Goal: Task Accomplishment & Management: Use online tool/utility

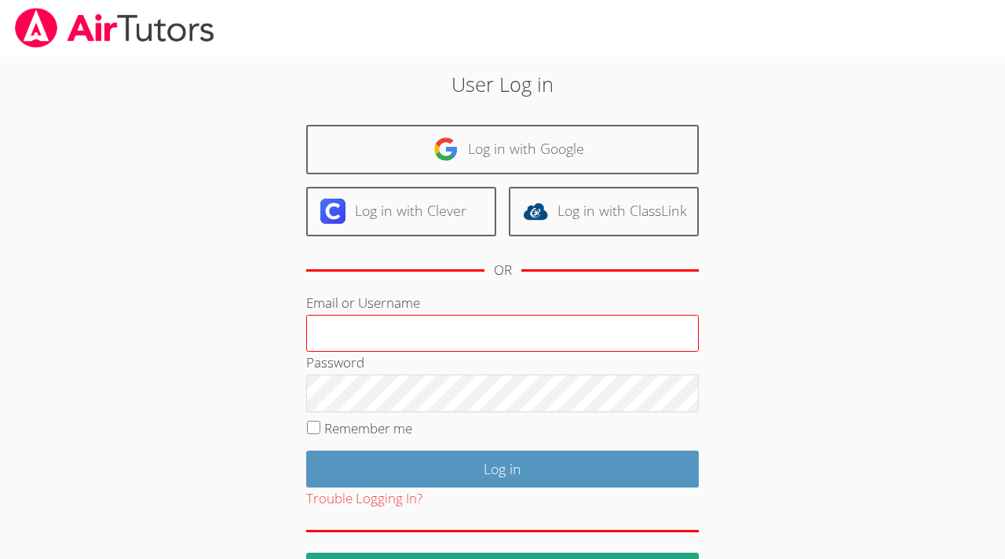
click at [535, 332] on input "Email or Username" at bounding box center [502, 334] width 393 height 38
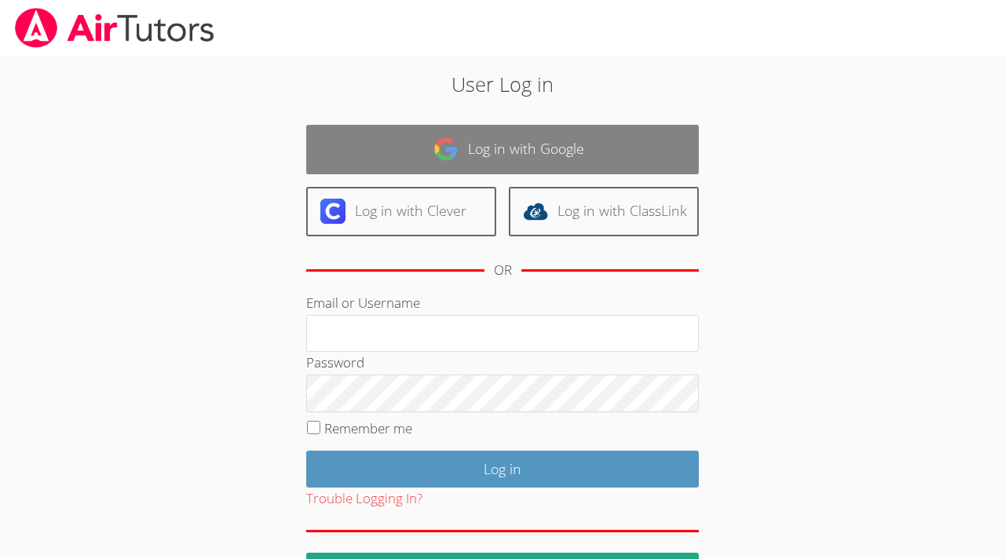
click at [531, 158] on link "Log in with Google" at bounding box center [502, 149] width 393 height 49
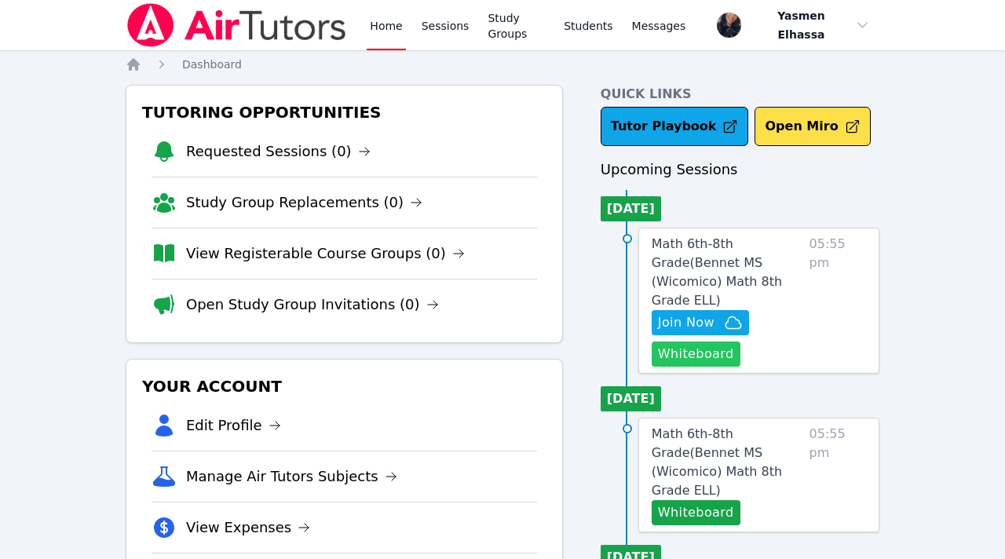
click at [707, 341] on button "Whiteboard" at bounding box center [696, 353] width 89 height 25
click at [703, 313] on span "Join Now" at bounding box center [686, 322] width 57 height 19
click at [440, 31] on link "Sessions" at bounding box center [445, 25] width 54 height 50
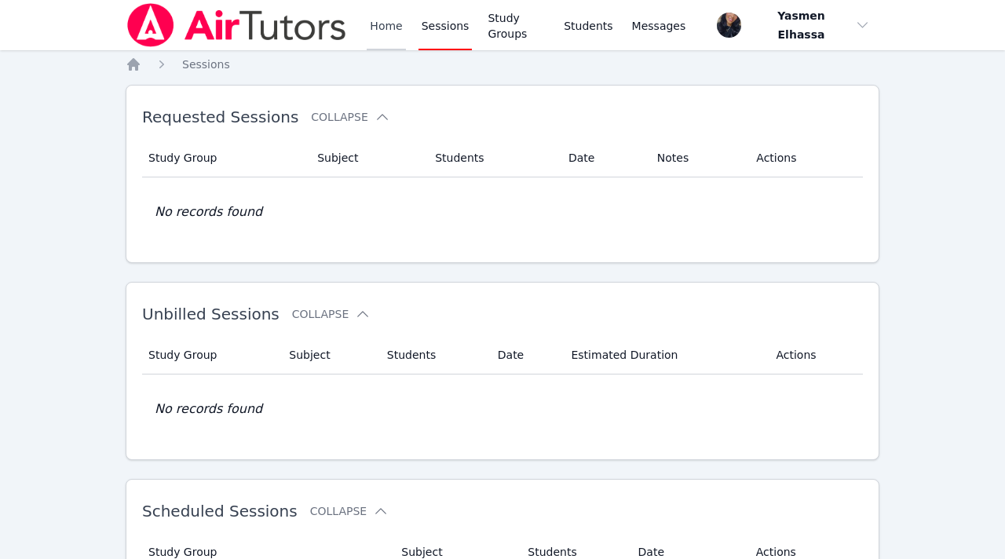
click at [379, 30] on link "Home" at bounding box center [386, 25] width 38 height 50
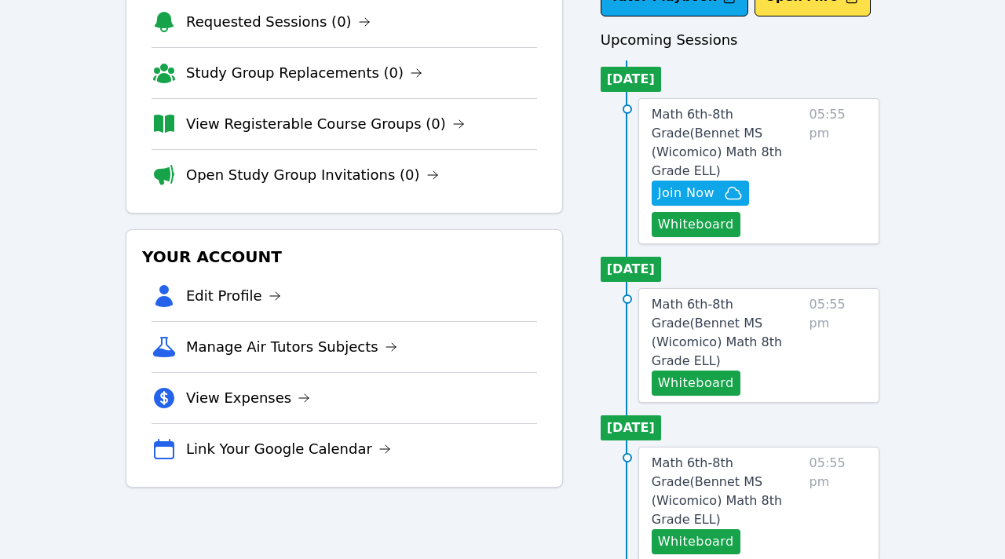
scroll to position [140, 0]
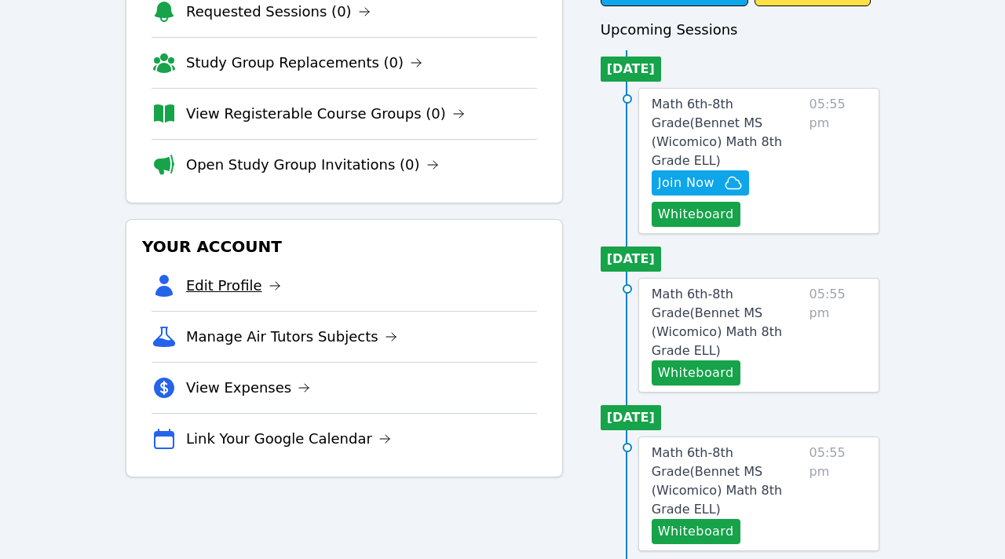
click at [250, 285] on link "Edit Profile" at bounding box center [233, 286] width 95 height 22
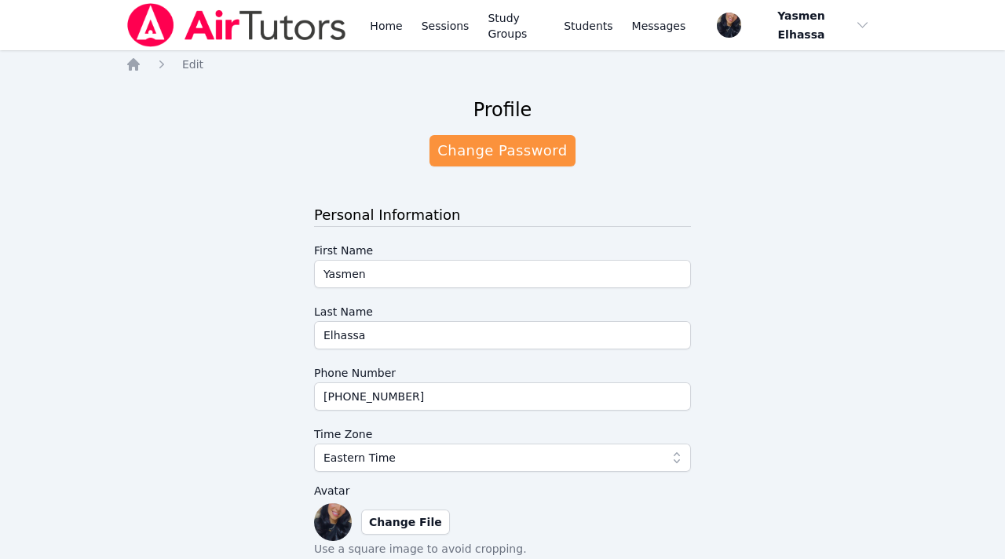
click at [219, 27] on img at bounding box center [237, 25] width 222 height 44
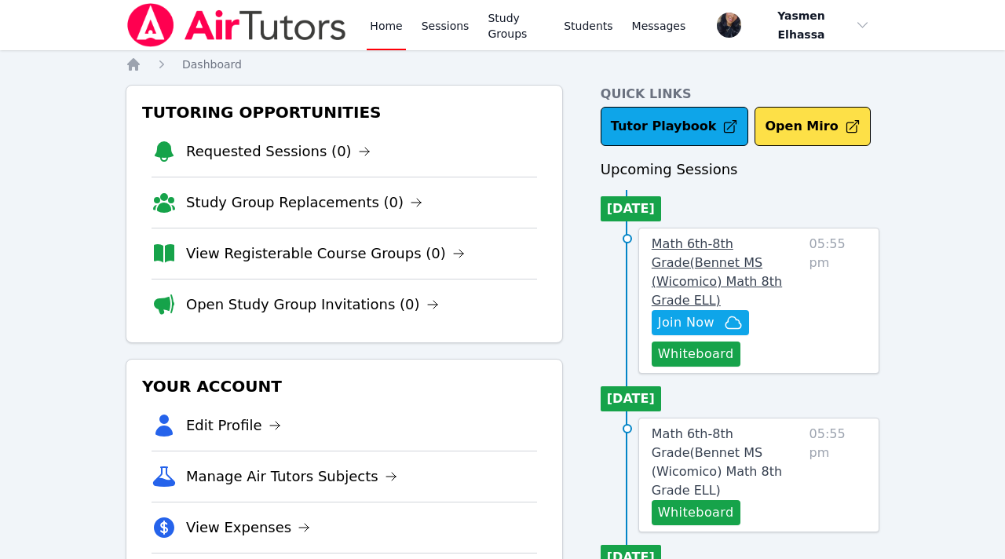
click at [708, 266] on span "Math 6th-8th Grade ( Bennet MS (Wicomico) Math 8th Grade ELL )" at bounding box center [717, 271] width 130 height 71
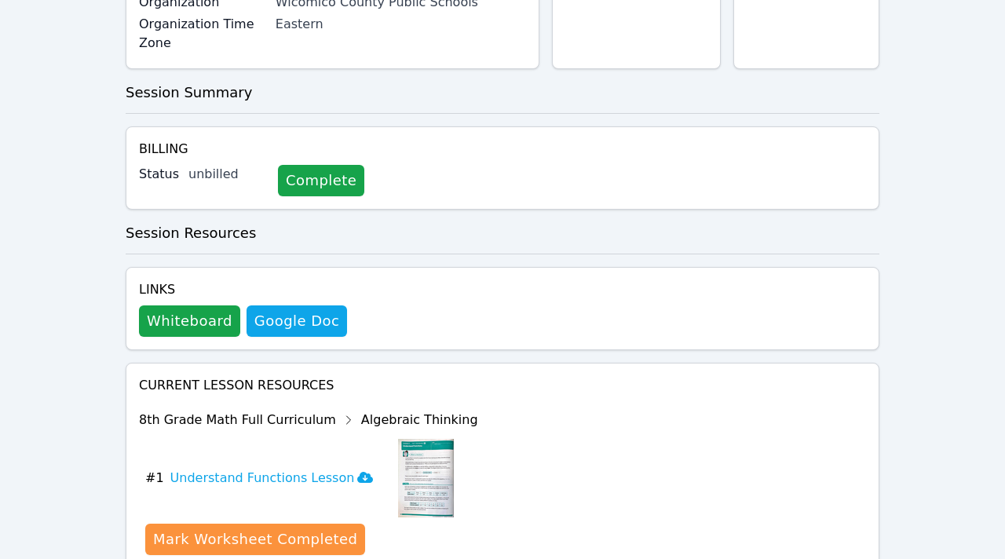
scroll to position [527, 0]
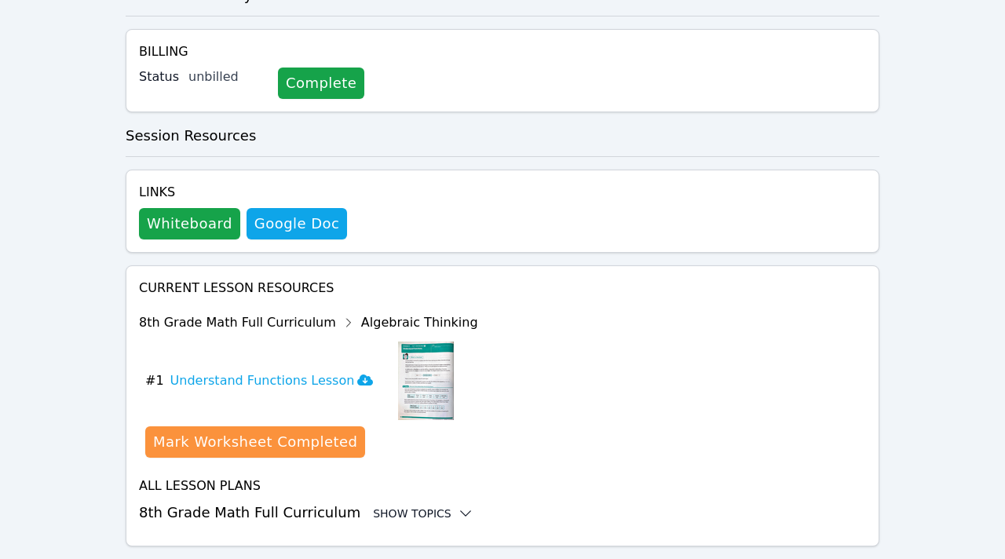
click at [389, 506] on div "Show Topics" at bounding box center [423, 514] width 100 height 16
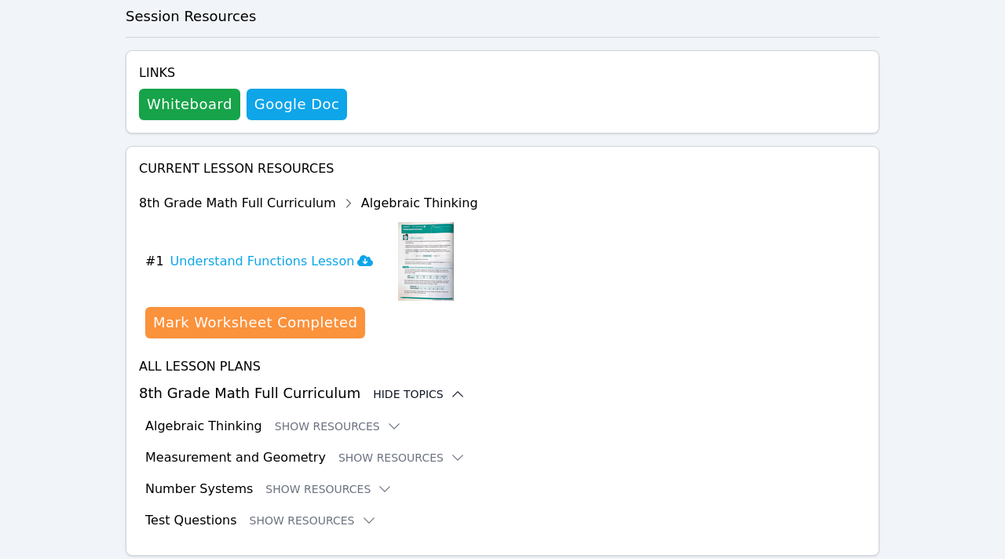
scroll to position [655, 0]
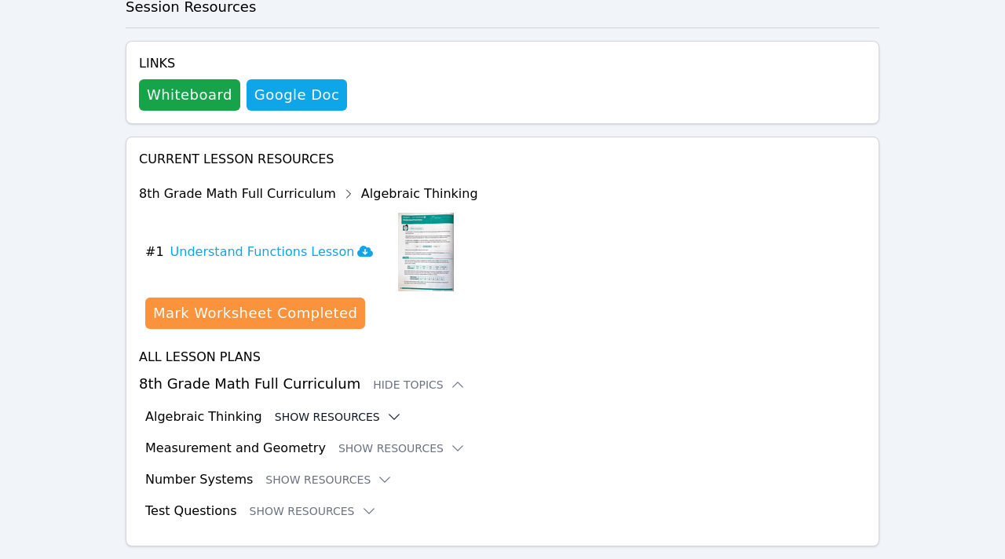
click at [353, 409] on button "Show Resources" at bounding box center [338, 417] width 127 height 16
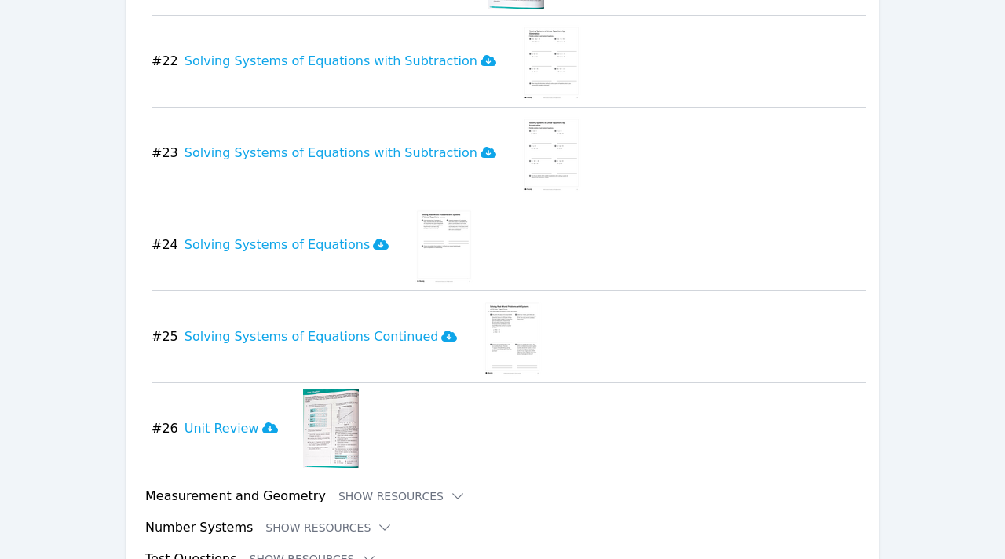
scroll to position [3055, 0]
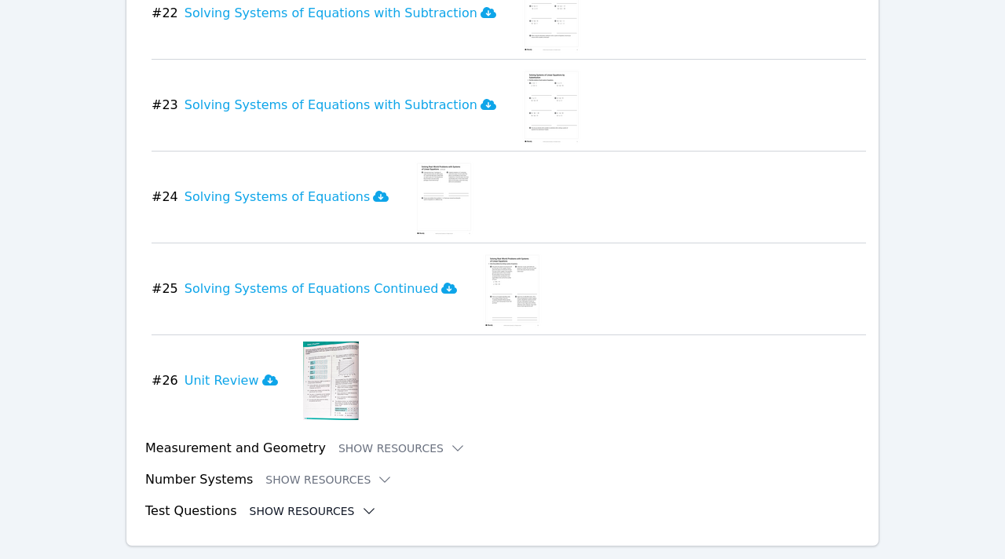
click at [298, 503] on button "Show Resources" at bounding box center [313, 511] width 127 height 16
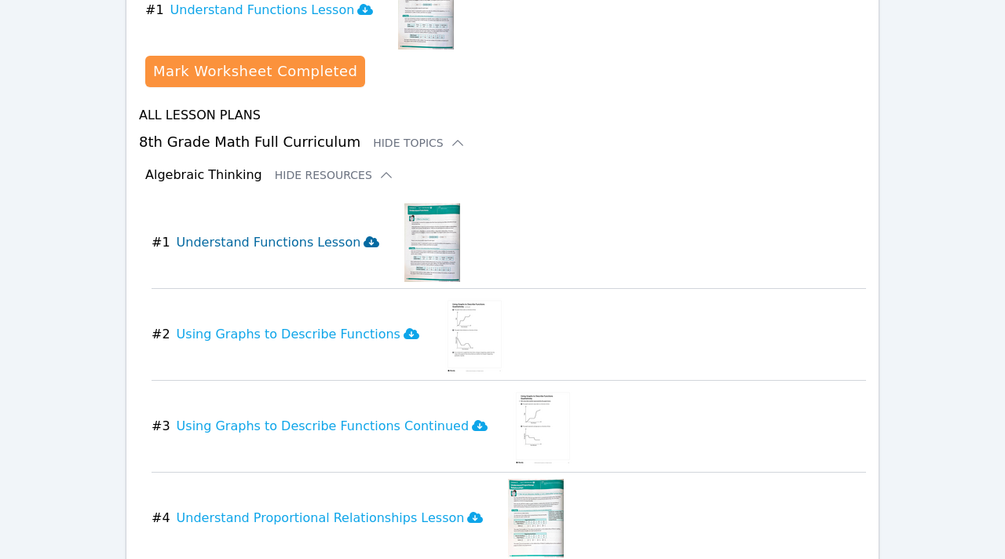
scroll to position [0, 0]
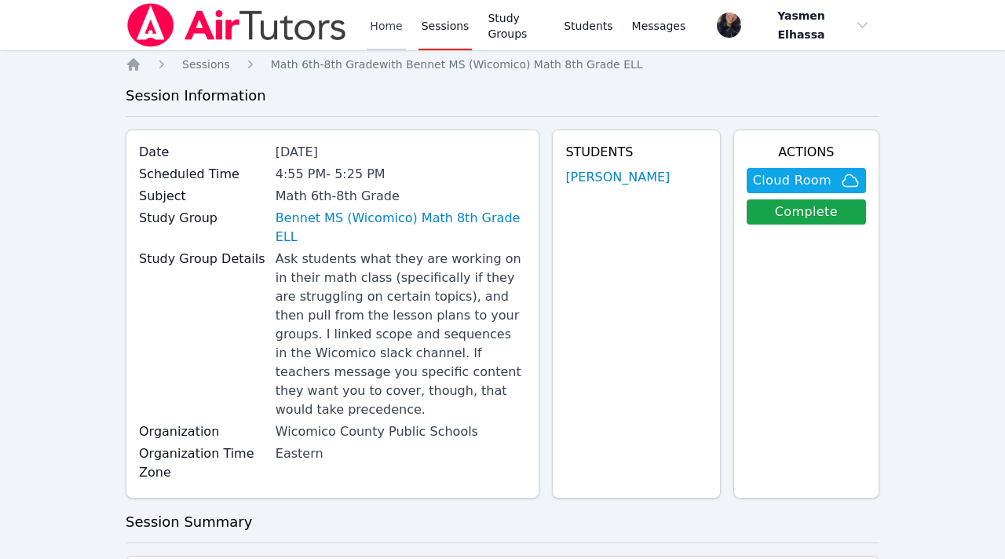
click at [384, 29] on link "Home" at bounding box center [386, 25] width 38 height 50
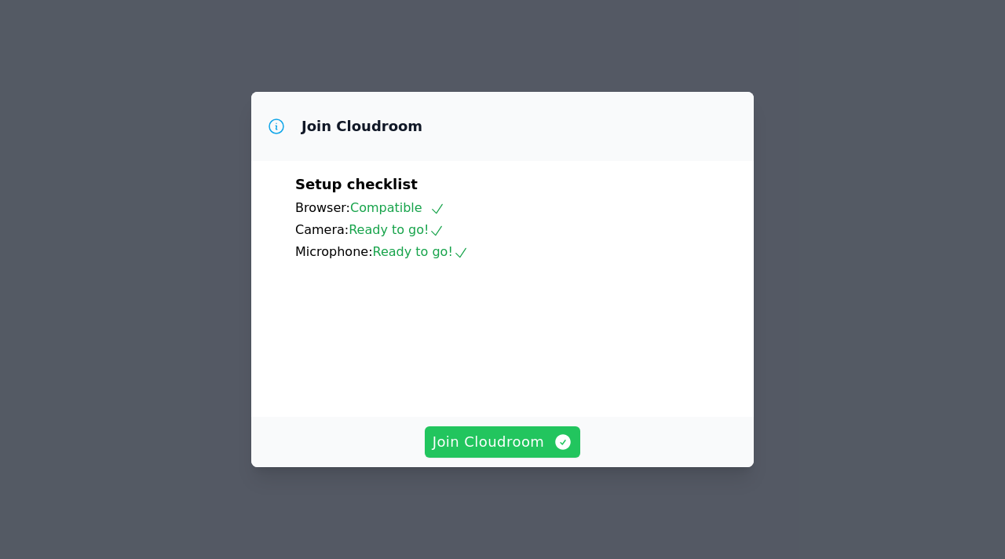
click at [477, 453] on span "Join Cloudroom" at bounding box center [503, 442] width 141 height 22
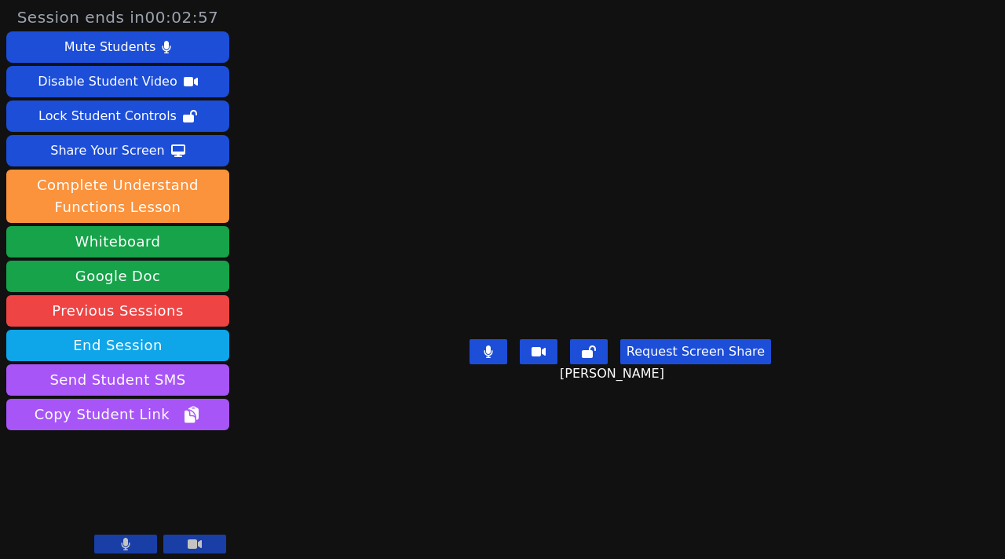
click at [134, 538] on button at bounding box center [125, 544] width 63 height 19
click at [105, 555] on video at bounding box center [117, 496] width 223 height 126
click at [137, 541] on button at bounding box center [125, 544] width 63 height 19
click at [115, 548] on button at bounding box center [125, 544] width 63 height 19
click at [115, 549] on button at bounding box center [125, 544] width 63 height 19
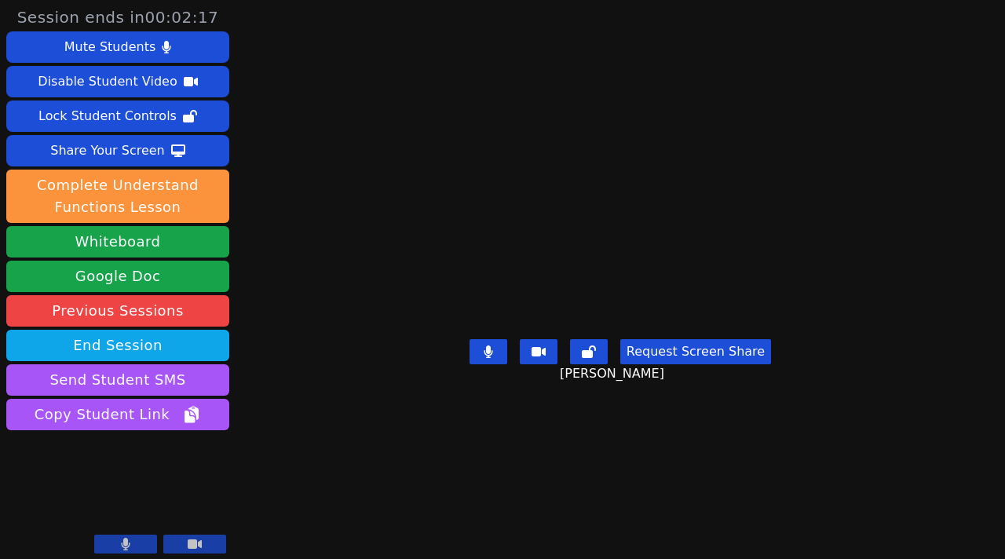
scroll to position [6, 0]
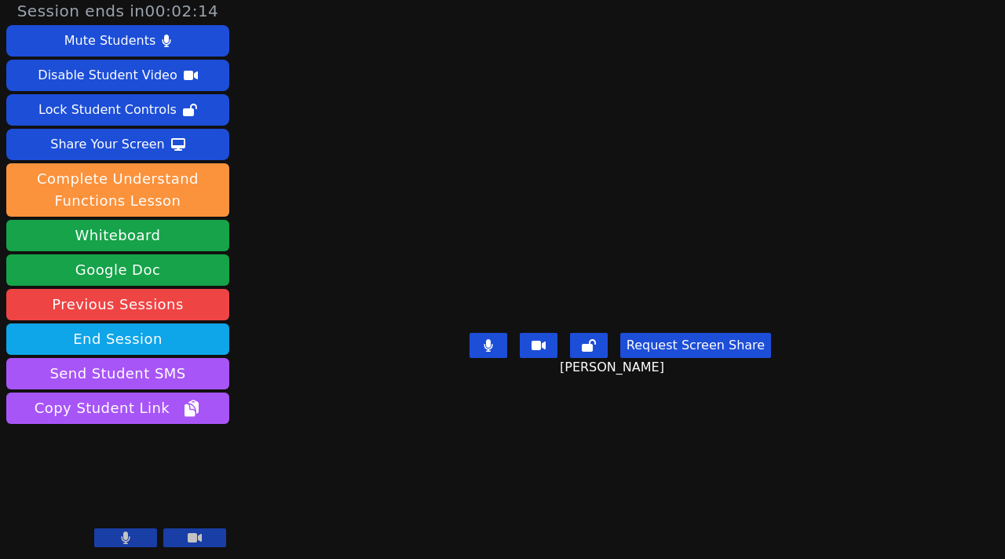
click at [115, 539] on button at bounding box center [125, 537] width 63 height 19
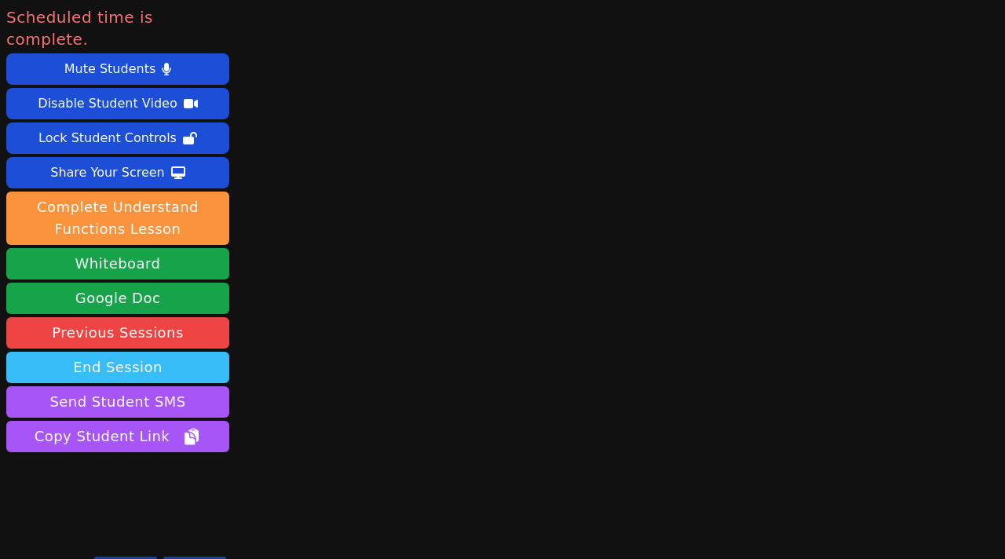
click at [141, 352] on button "End Session" at bounding box center [117, 367] width 223 height 31
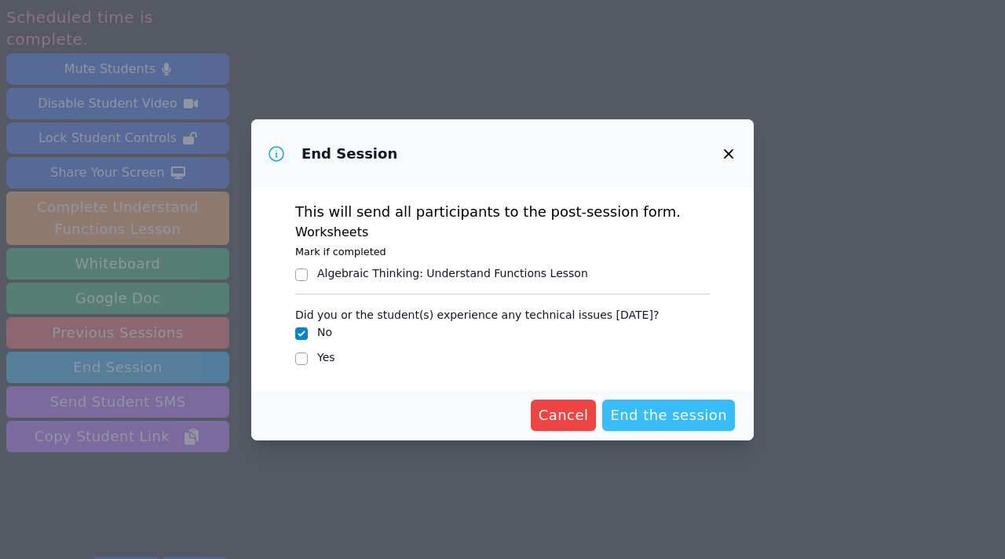
click at [630, 411] on span "End the session" at bounding box center [668, 415] width 117 height 22
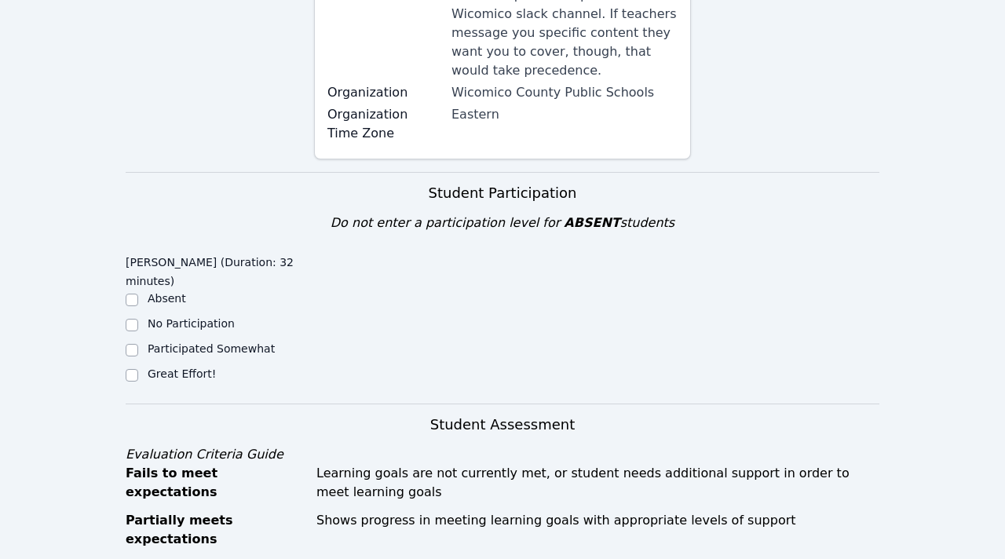
scroll to position [399, 0]
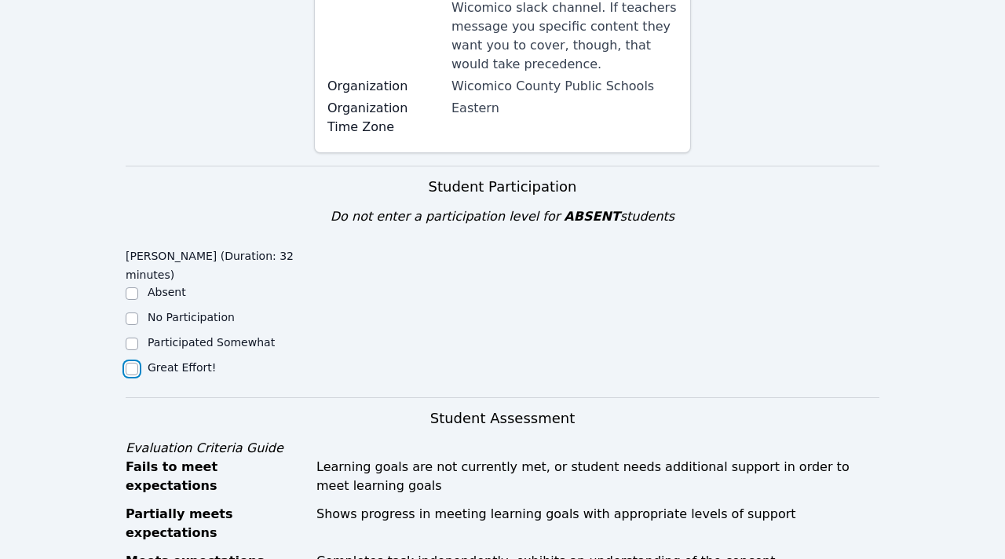
click at [129, 363] on input "Great Effort!" at bounding box center [132, 369] width 13 height 13
checkbox input "true"
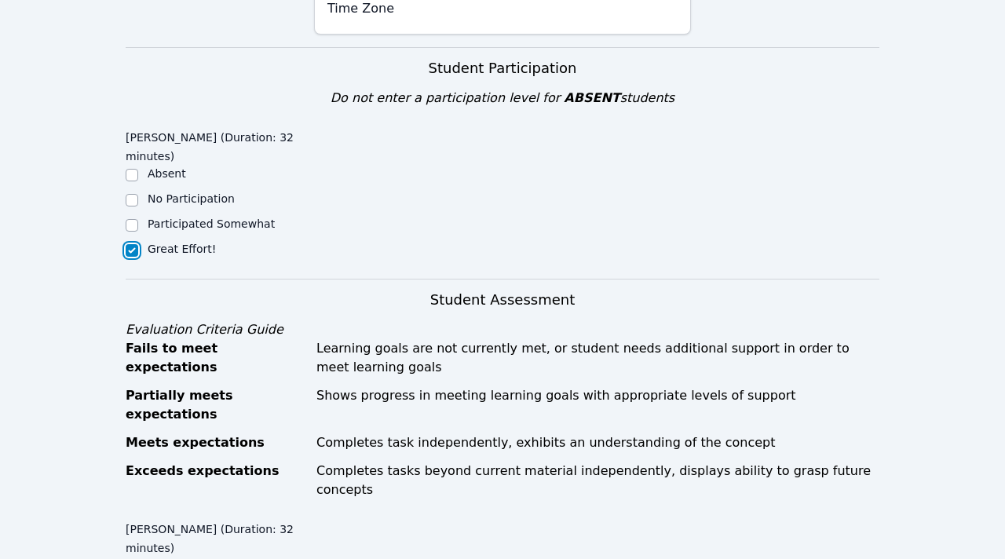
scroll to position [798, 0]
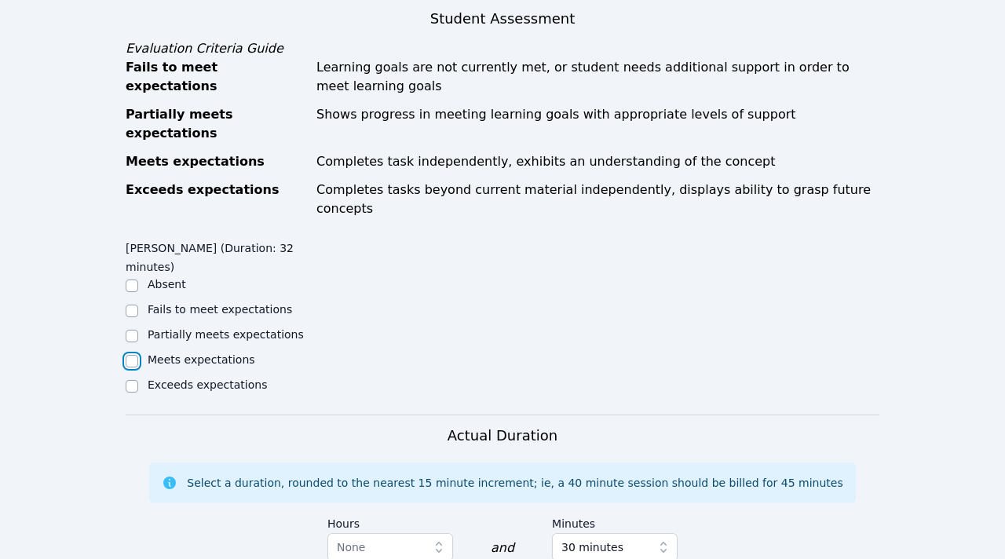
click at [133, 355] on input "Meets expectations" at bounding box center [132, 361] width 13 height 13
checkbox input "true"
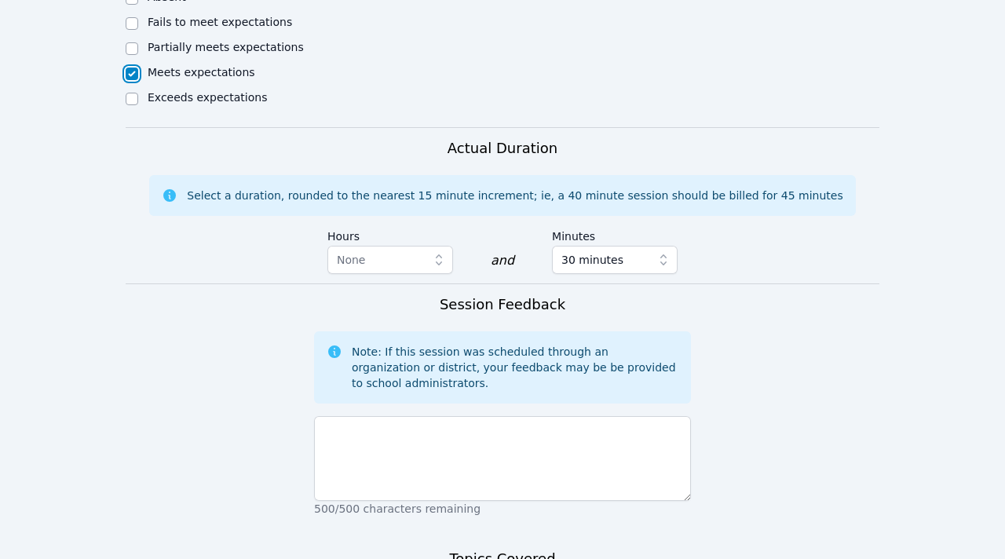
scroll to position [1112, 0]
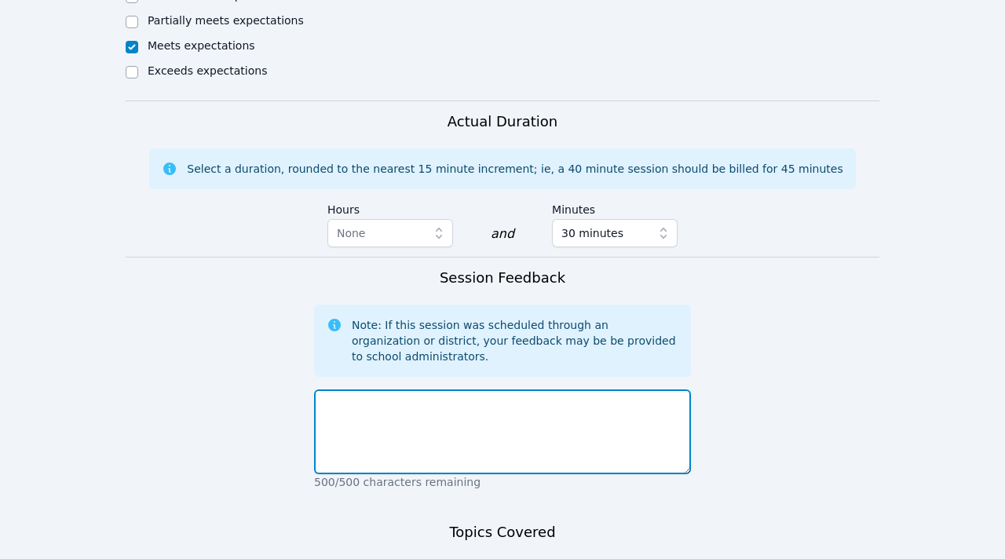
click at [365, 389] on textarea at bounding box center [502, 431] width 377 height 85
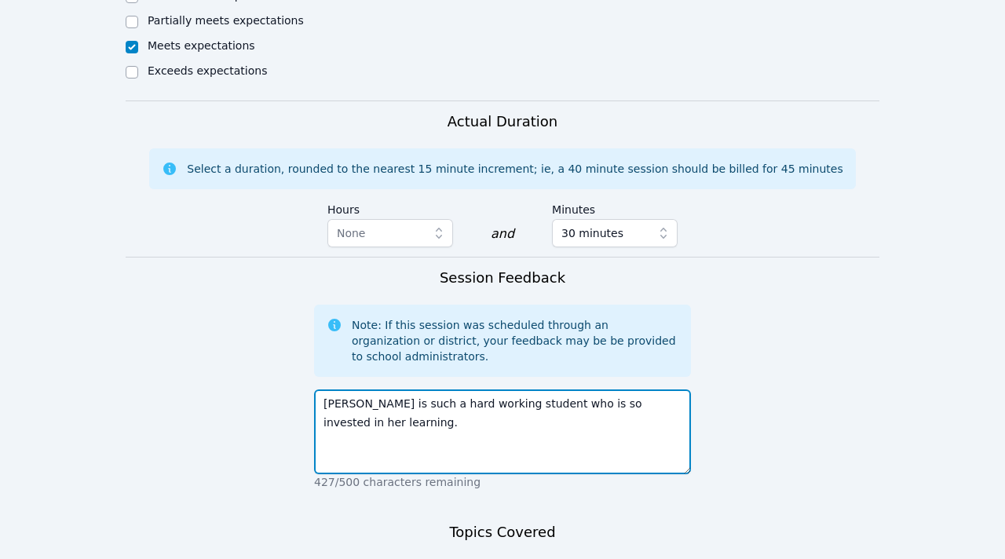
type textarea "Aseel is such a hard working student who is so invested in her learning."
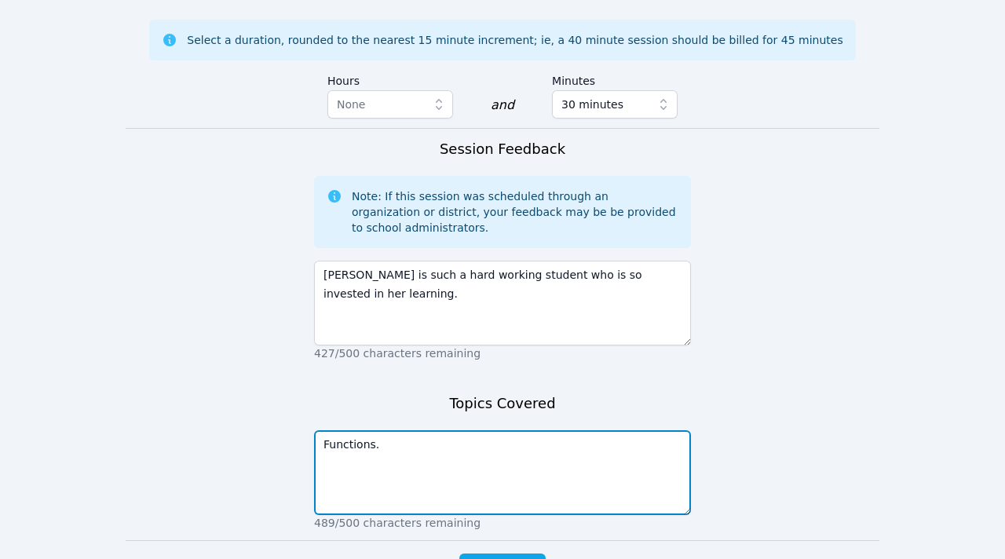
scroll to position [1248, 0]
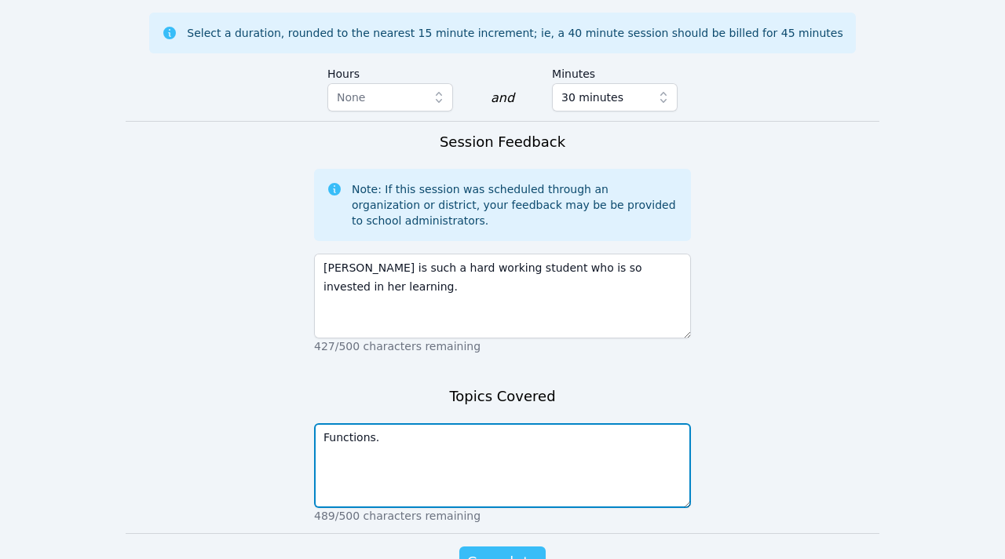
type textarea "Functions."
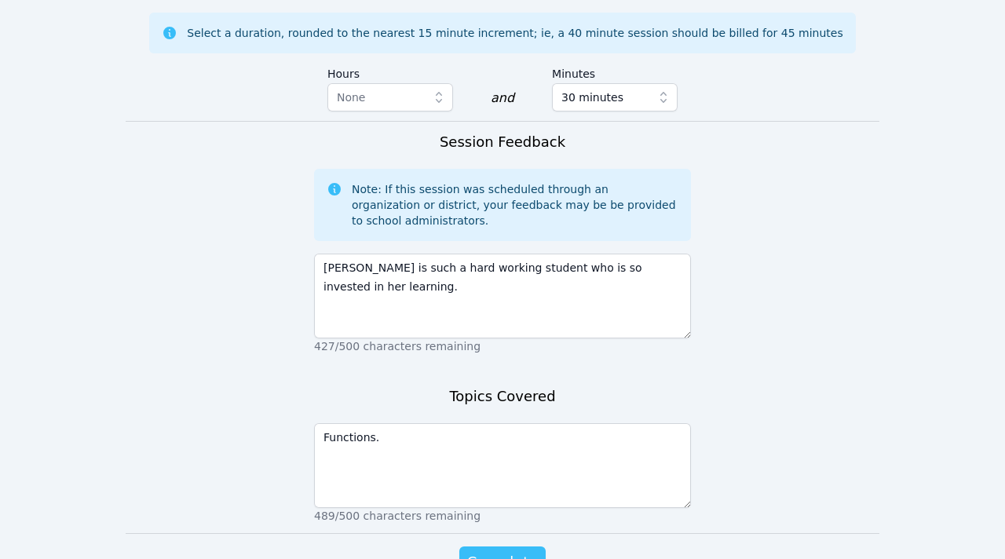
click at [510, 546] on button "Complete" at bounding box center [502, 561] width 86 height 31
